Goal: Task Accomplishment & Management: Manage account settings

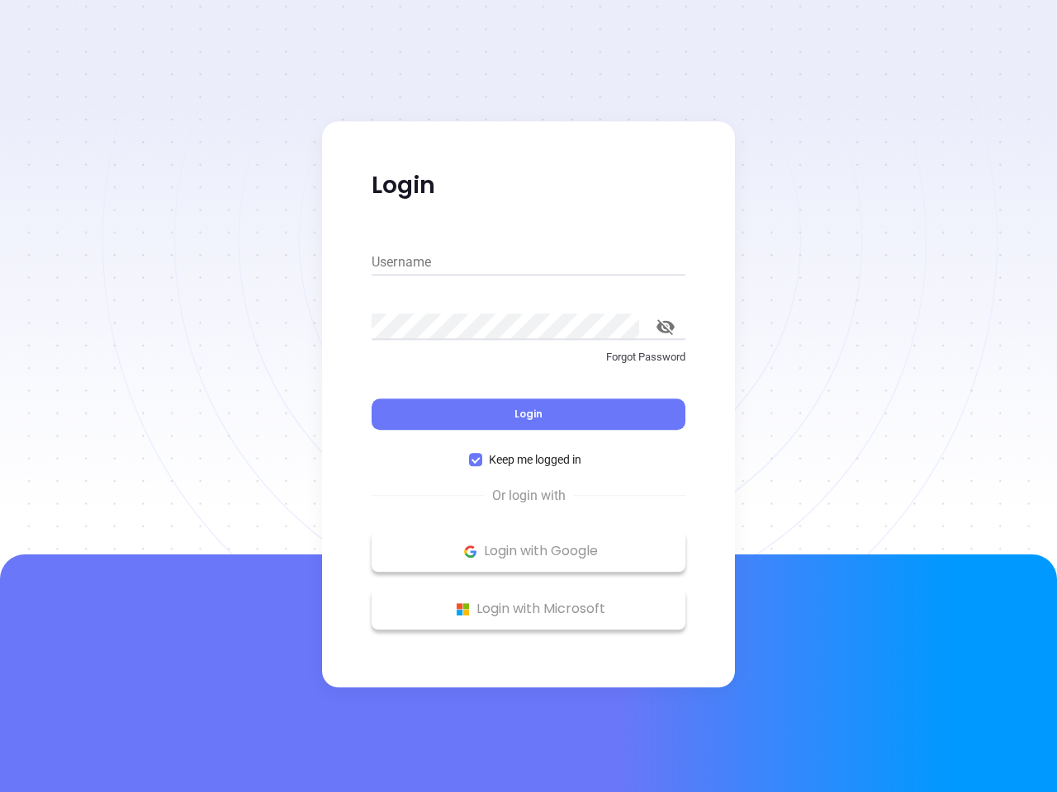
click at [528, 396] on div "Login" at bounding box center [528, 404] width 314 height 51
click at [528, 262] on input "Username" at bounding box center [528, 262] width 314 height 26
click at [665, 327] on icon "toggle password visibility" at bounding box center [665, 327] width 18 height 16
click at [528, 414] on span "Login" at bounding box center [528, 414] width 28 height 14
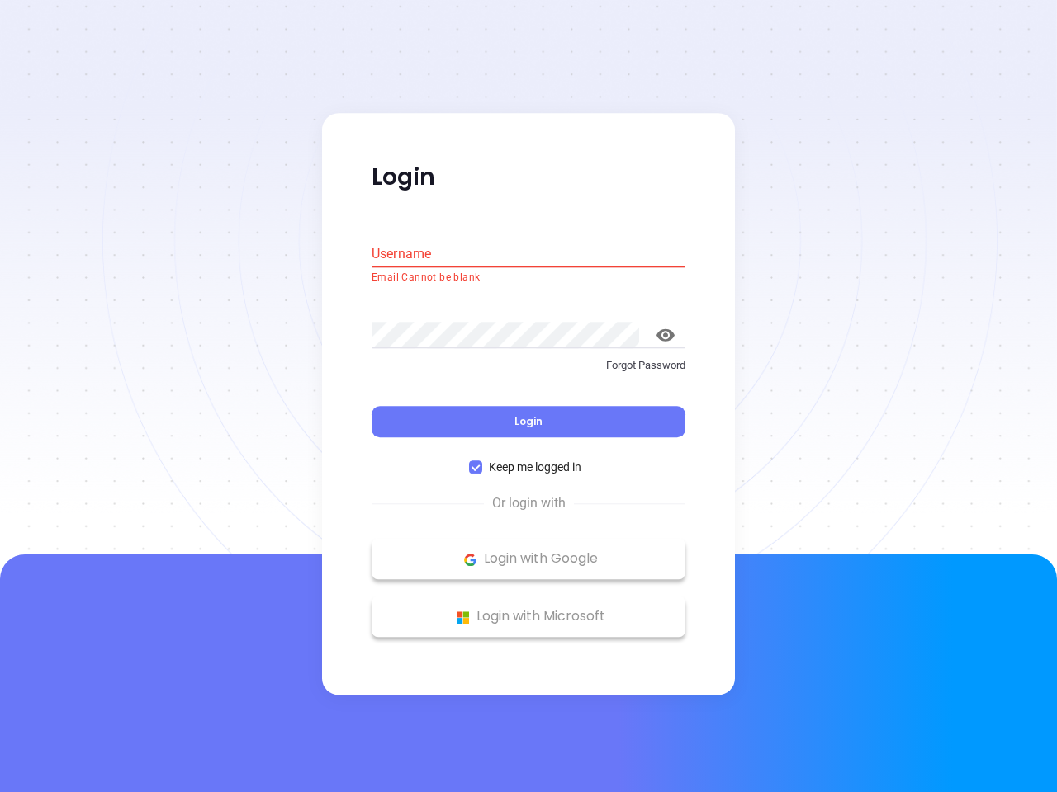
click at [528, 460] on span "Keep me logged in" at bounding box center [535, 468] width 106 height 18
click at [482, 461] on input "Keep me logged in" at bounding box center [475, 467] width 13 height 13
checkbox input "false"
click at [528, 551] on p "Login with Google" at bounding box center [528, 559] width 297 height 25
click at [528, 609] on p "Login with Microsoft" at bounding box center [528, 617] width 297 height 25
